Goal: Navigation & Orientation: Find specific page/section

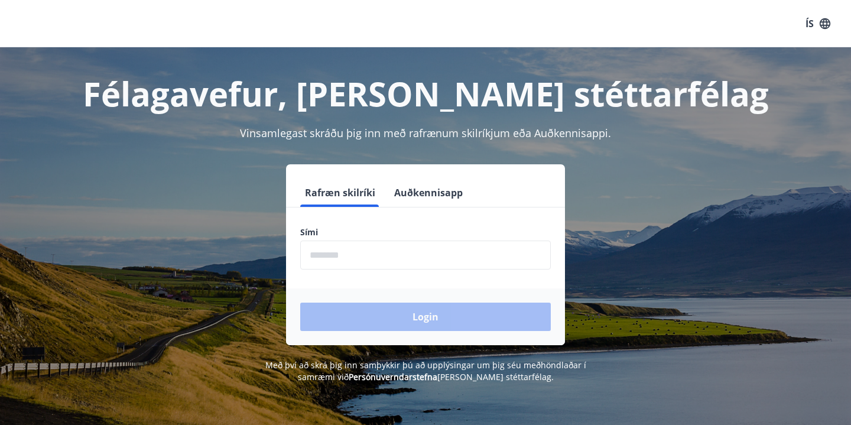
click at [439, 246] on input "phone" at bounding box center [425, 255] width 251 height 29
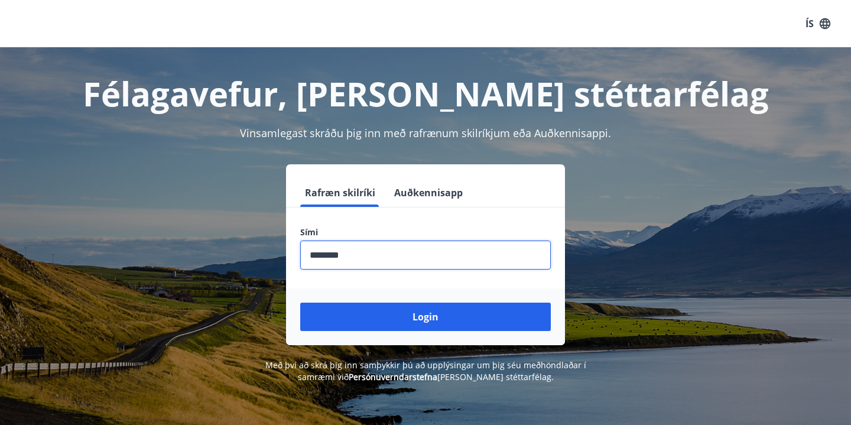
type input "********"
click at [425, 317] on button "Login" at bounding box center [425, 317] width 251 height 28
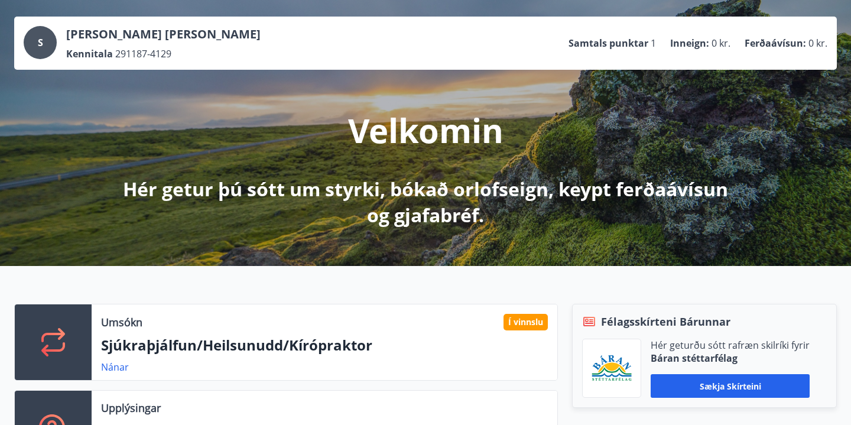
scroll to position [56, 0]
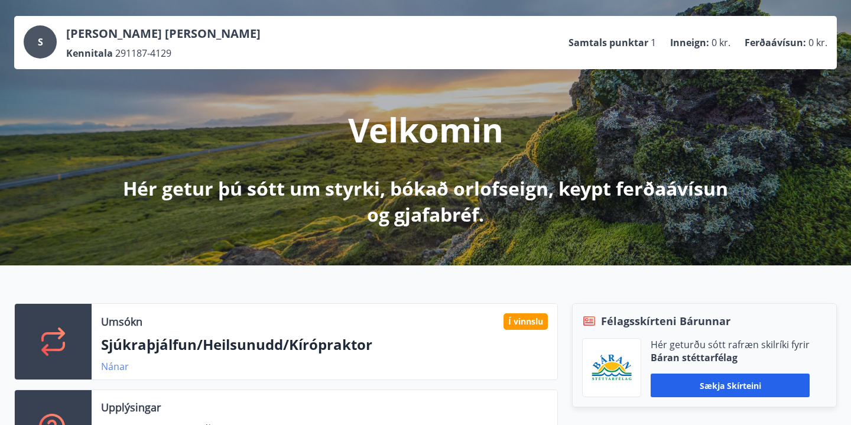
click at [110, 368] on link "Nánar" at bounding box center [115, 366] width 28 height 13
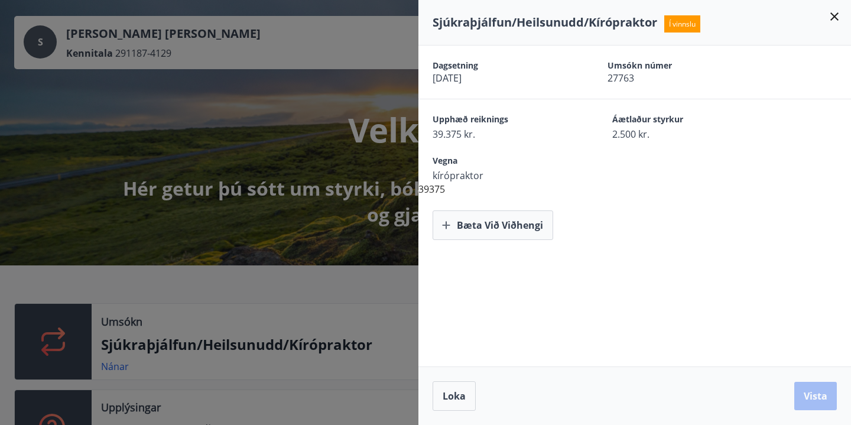
click at [840, 17] on icon at bounding box center [834, 16] width 14 height 14
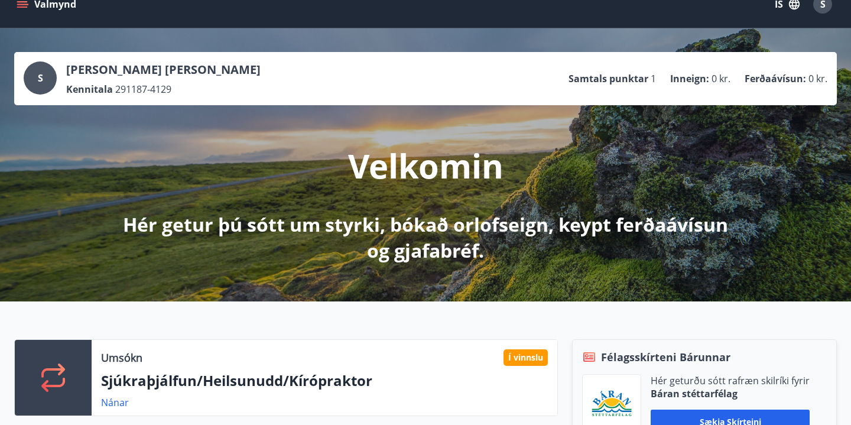
scroll to position [0, 0]
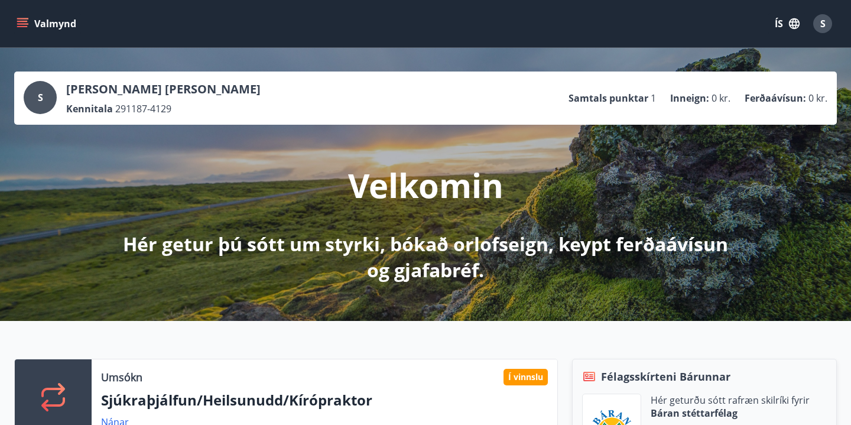
click at [791, 27] on icon "button" at bounding box center [794, 23] width 11 height 11
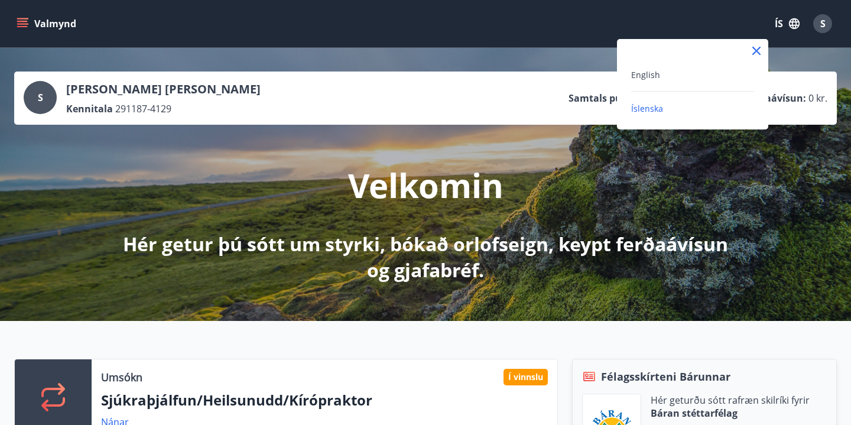
click at [683, 80] on div "English" at bounding box center [692, 74] width 123 height 14
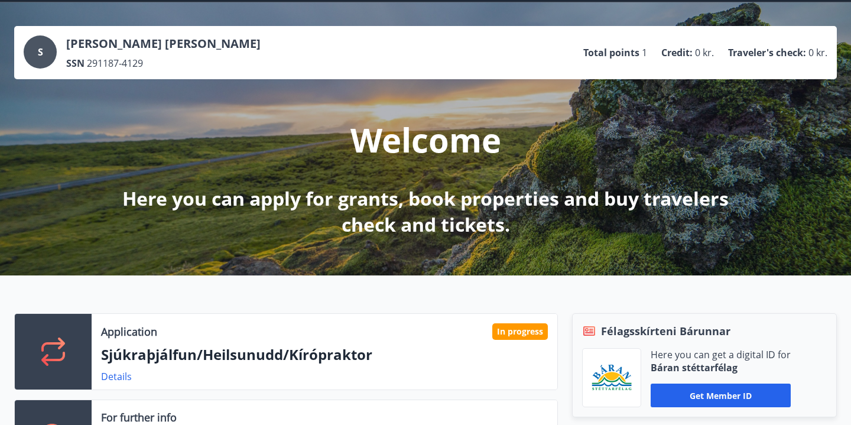
scroll to position [92, 0]
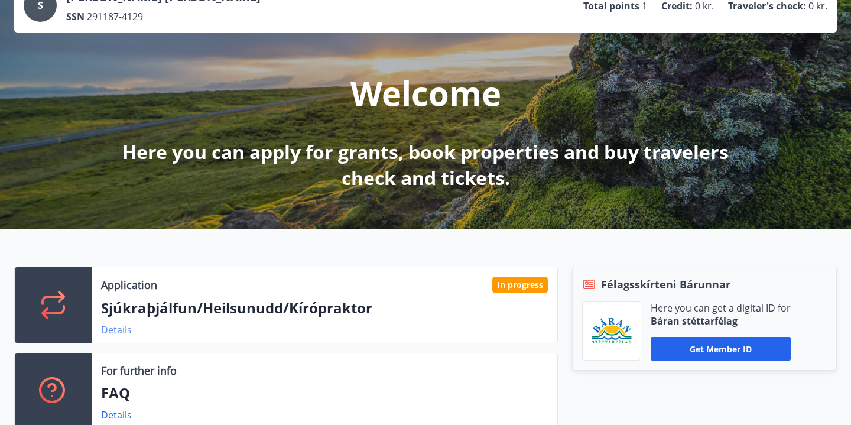
click at [126, 329] on link "Details" at bounding box center [116, 329] width 31 height 13
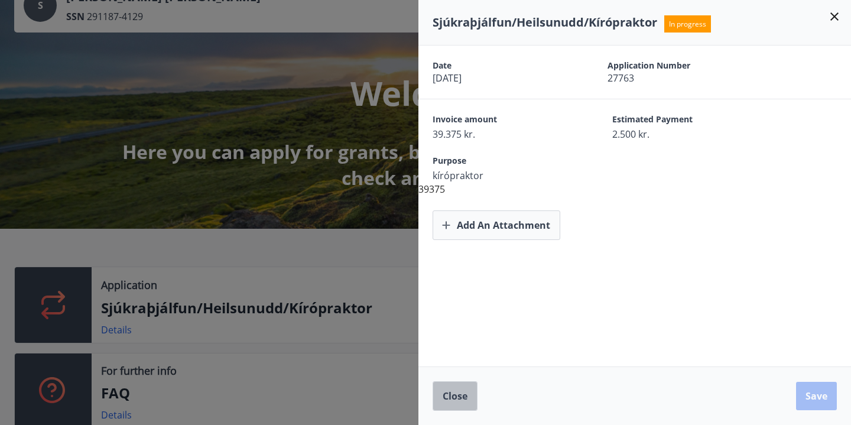
click at [443, 395] on span "Close" at bounding box center [455, 395] width 25 height 13
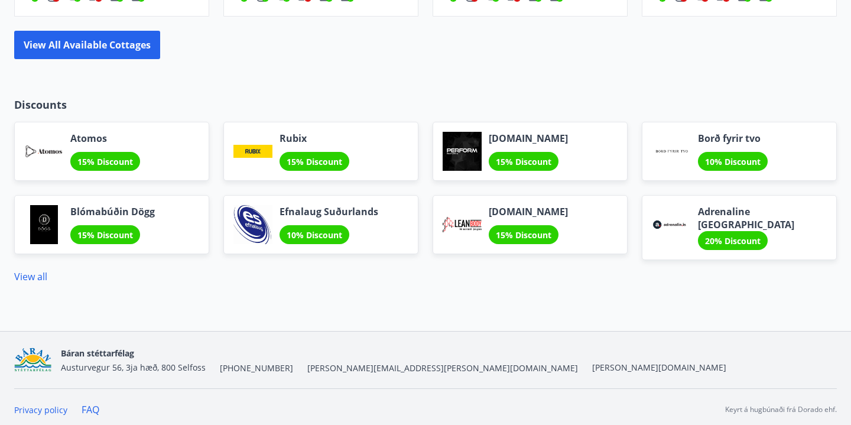
scroll to position [1004, 0]
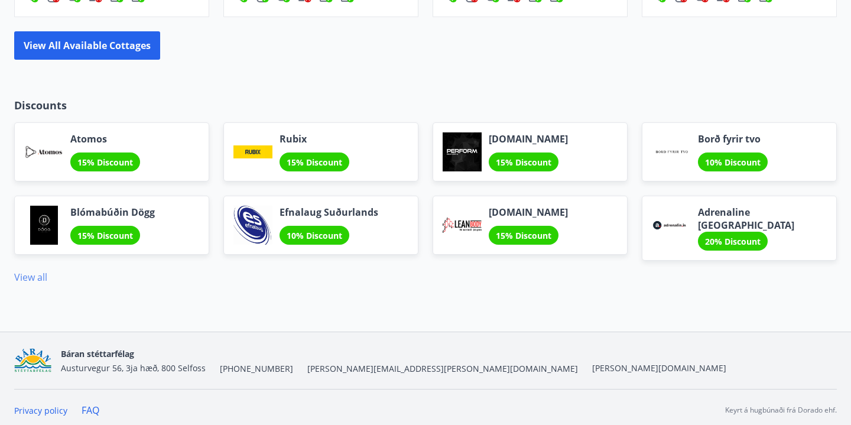
click at [23, 271] on link "View all" at bounding box center [30, 277] width 33 height 13
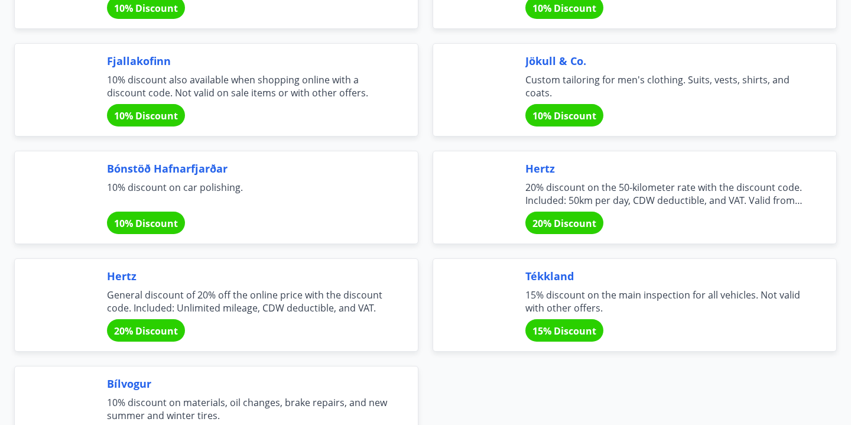
scroll to position [3985, 0]
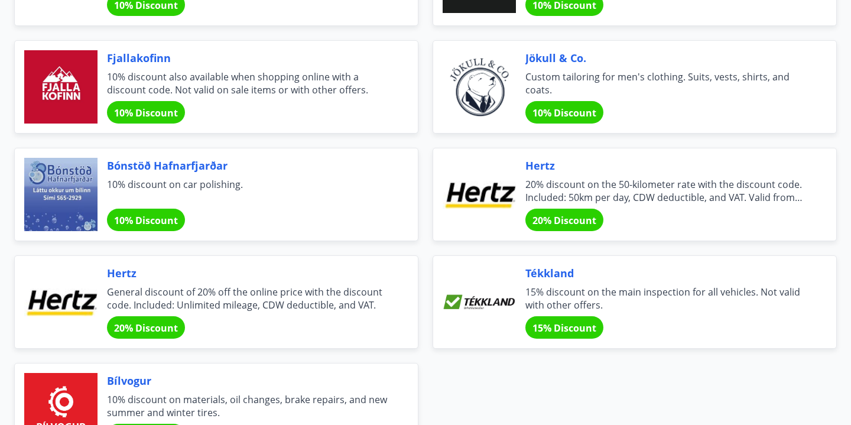
click at [124, 275] on span "Hertz" at bounding box center [248, 272] width 282 height 15
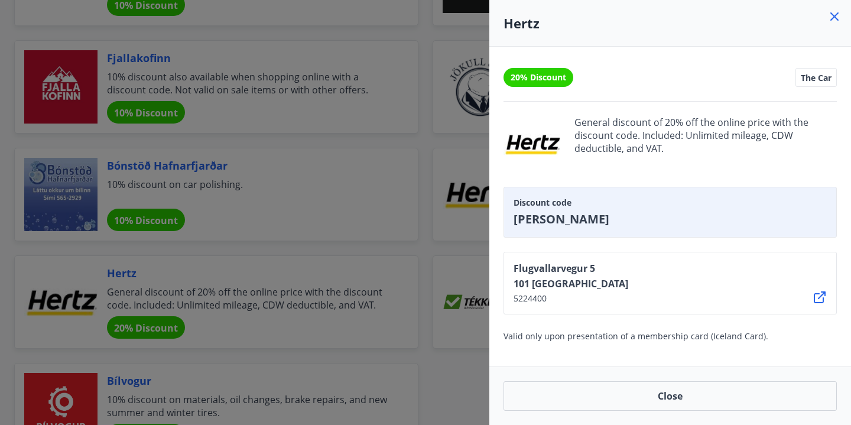
click at [426, 246] on div at bounding box center [425, 212] width 851 height 425
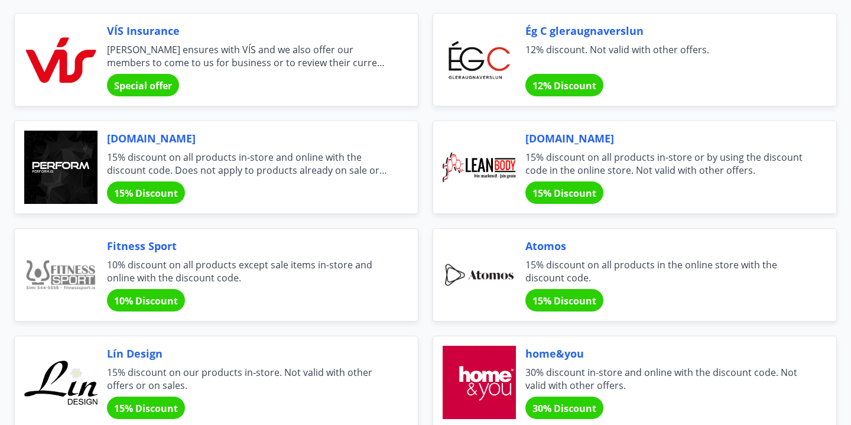
scroll to position [249, 0]
